Goal: Check status: Check status

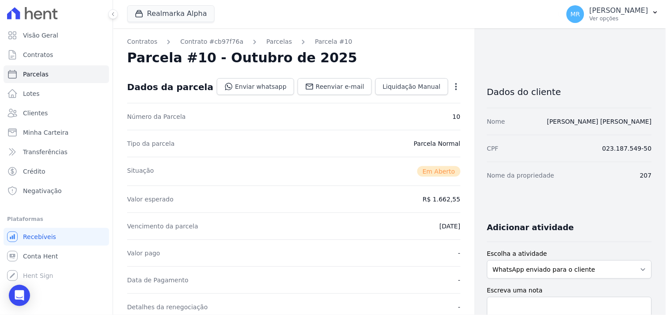
drag, startPoint x: 629, startPoint y: 14, endPoint x: 602, endPoint y: 89, distance: 79.5
click at [629, 15] on div "Marcos Real Ver opções" at bounding box center [619, 14] width 59 height 16
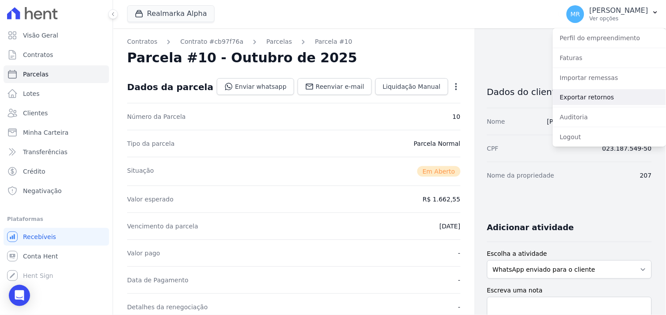
click at [600, 97] on link "Exportar retornos" at bounding box center [609, 97] width 113 height 16
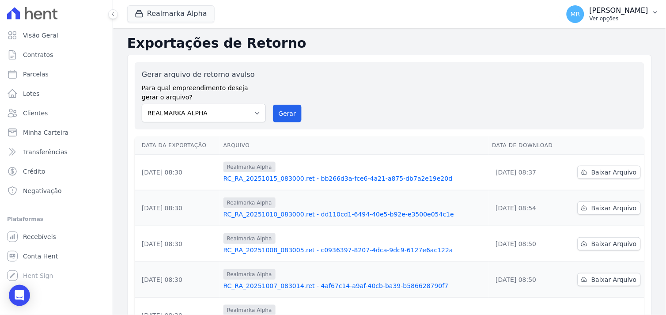
drag, startPoint x: 631, startPoint y: 9, endPoint x: 630, endPoint y: 18, distance: 8.8
click at [631, 9] on p "[PERSON_NAME]" at bounding box center [619, 10] width 59 height 9
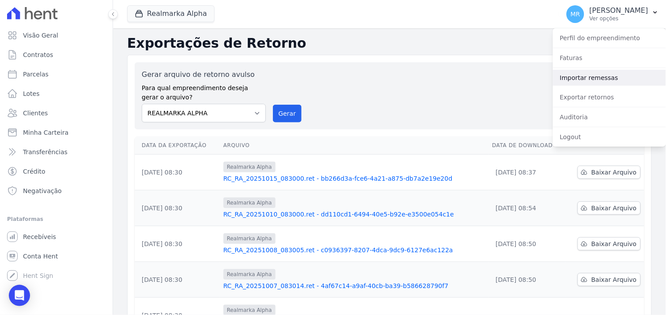
click at [595, 76] on link "Importar remessas" at bounding box center [609, 78] width 113 height 16
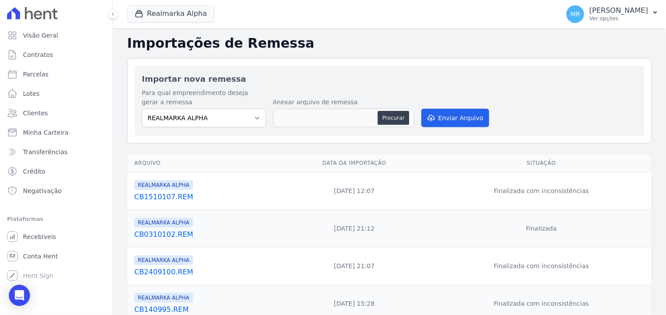
click at [151, 198] on link "CB1510107.REM" at bounding box center [204, 197] width 140 height 11
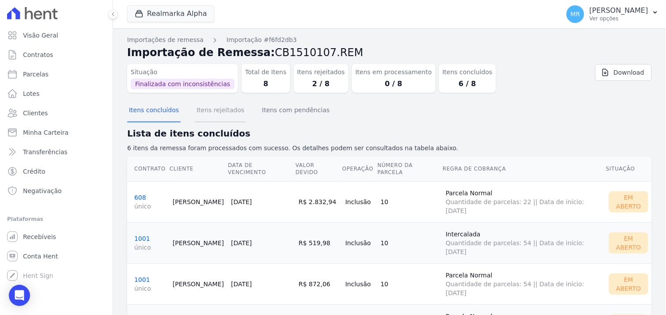
click at [216, 109] on button "Itens rejeitados" at bounding box center [220, 110] width 51 height 23
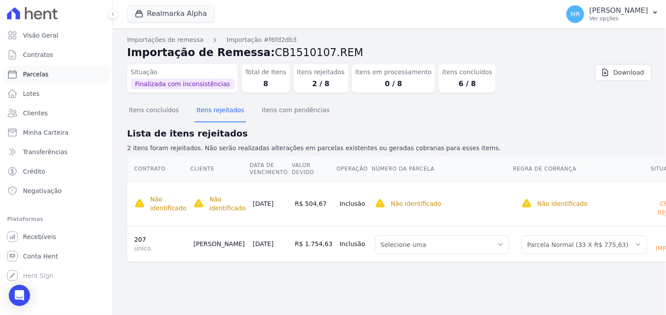
click at [38, 72] on span "Parcelas" at bounding box center [36, 74] width 26 height 9
select select
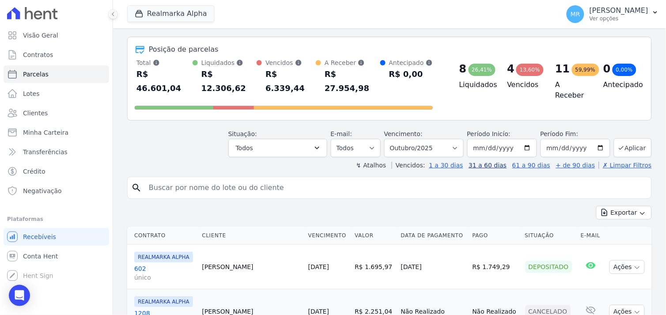
scroll to position [49, 0]
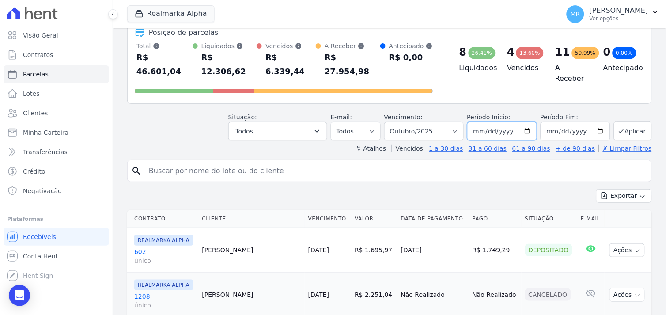
click at [528, 122] on input "2025-10-01" at bounding box center [503, 131] width 70 height 19
type input "[DATE]"
click at [597, 122] on input "2025-10-31" at bounding box center [576, 131] width 70 height 19
type input "[DATE]"
click at [629, 122] on button "Aplicar" at bounding box center [633, 131] width 38 height 19
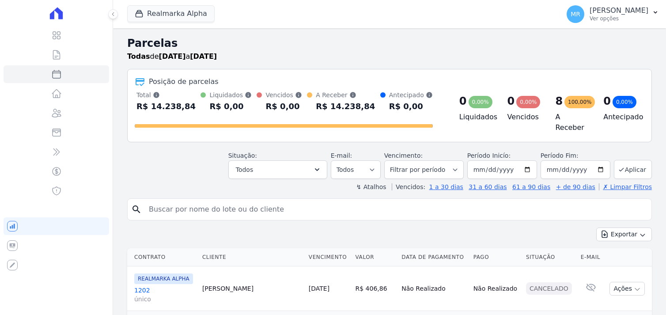
select select
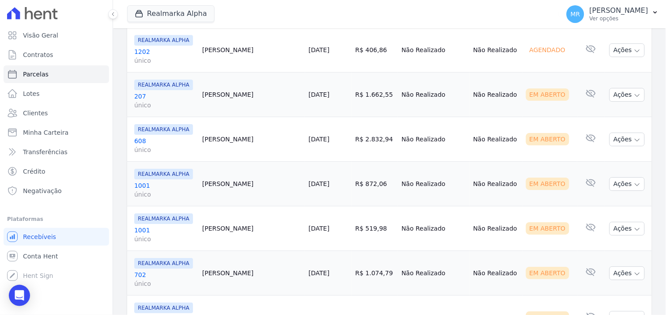
scroll to position [690, 0]
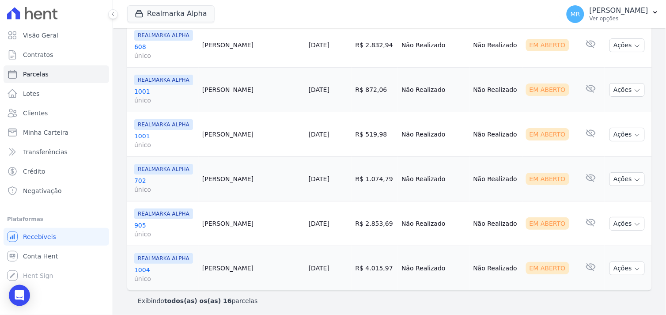
click at [139, 133] on link "1001 único" at bounding box center [164, 141] width 61 height 18
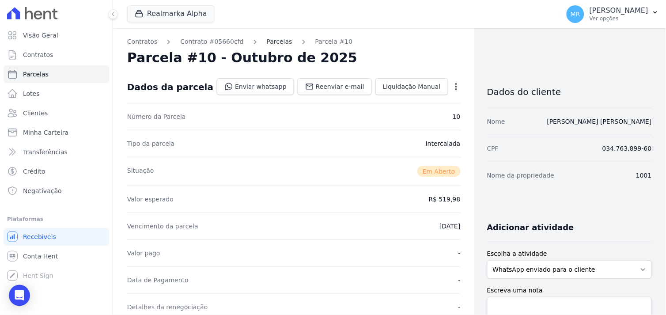
click at [267, 40] on link "Parcelas" at bounding box center [280, 41] width 26 height 9
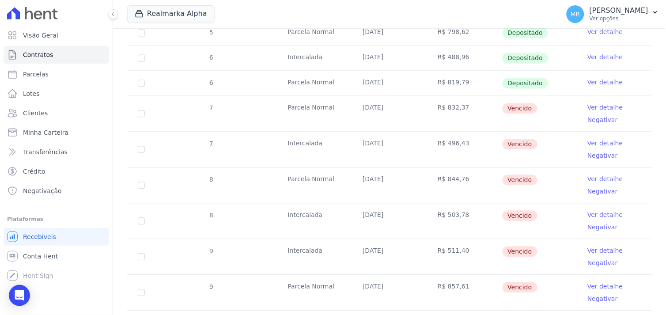
scroll to position [442, 0]
